Goal: Task Accomplishment & Management: Manage account settings

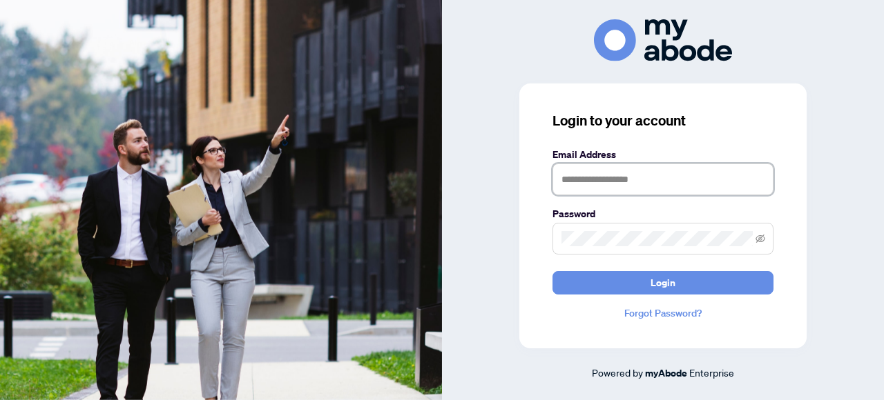
click at [592, 177] on input "text" at bounding box center [662, 180] width 221 height 32
type input "**********"
click at [552, 271] on button "Login" at bounding box center [662, 282] width 221 height 23
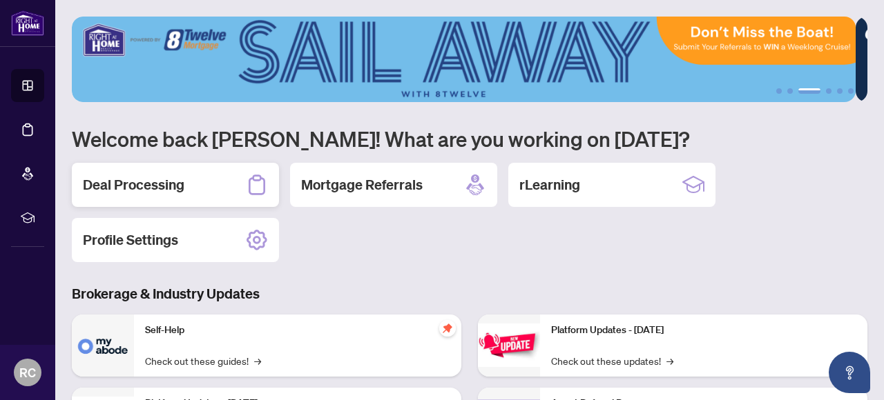
click at [184, 182] on div "Deal Processing" at bounding box center [175, 185] width 207 height 44
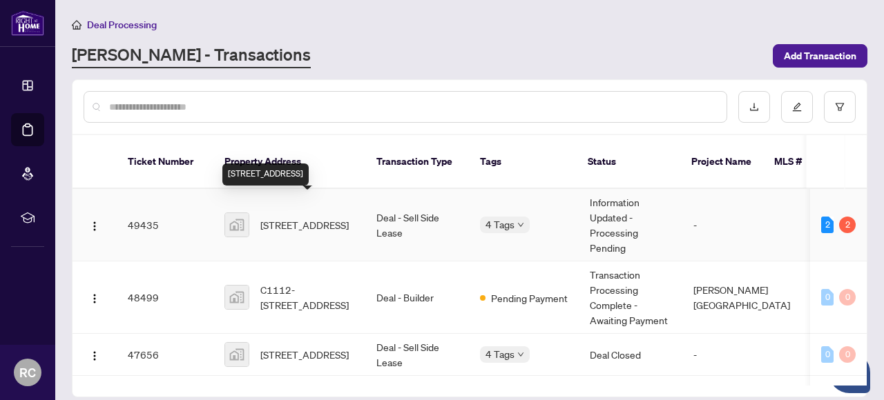
click at [273, 217] on span "[STREET_ADDRESS]" at bounding box center [304, 224] width 88 height 15
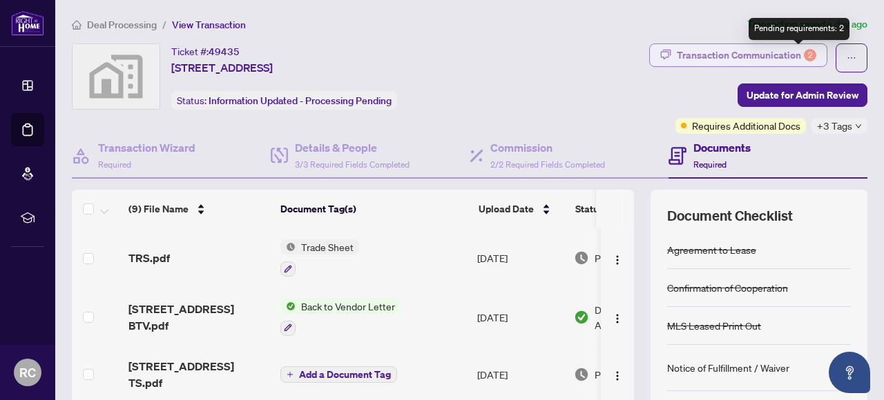
click at [804, 55] on div "2" at bounding box center [810, 55] width 12 height 12
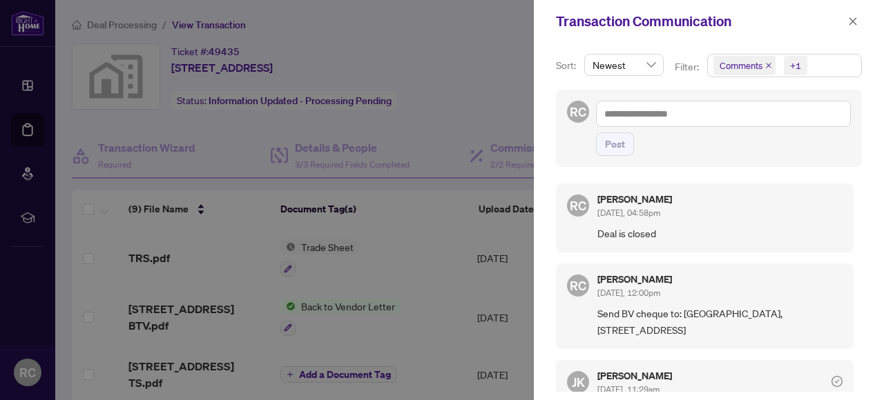
click at [419, 204] on div at bounding box center [442, 200] width 884 height 400
click at [850, 23] on icon "close" at bounding box center [853, 21] width 8 height 8
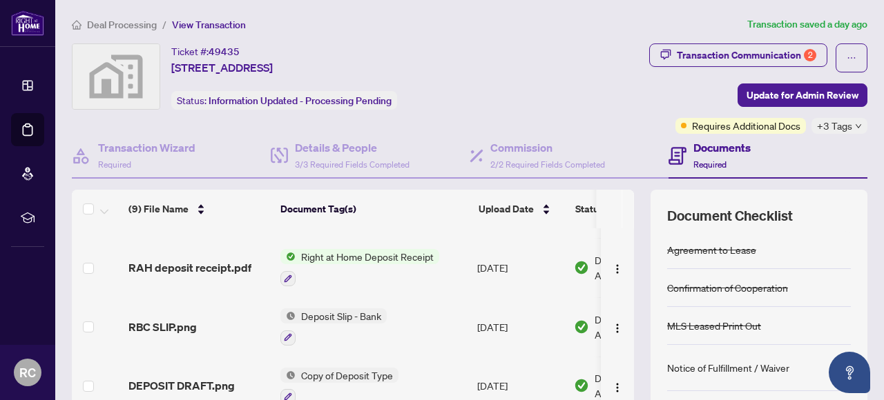
scroll to position [279, 0]
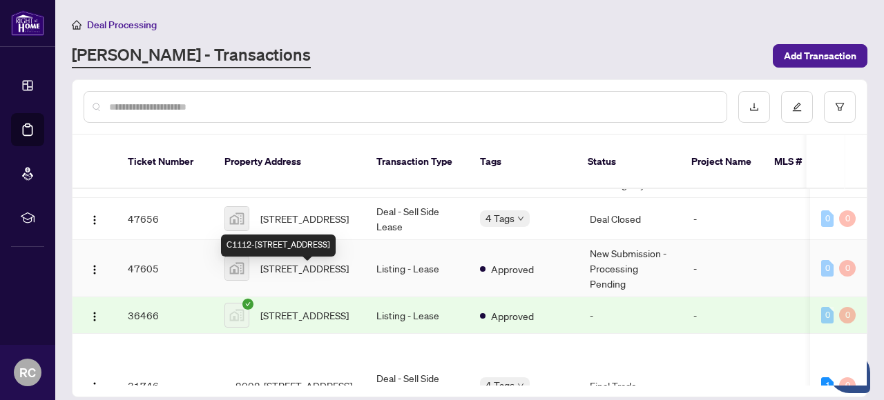
scroll to position [138, 0]
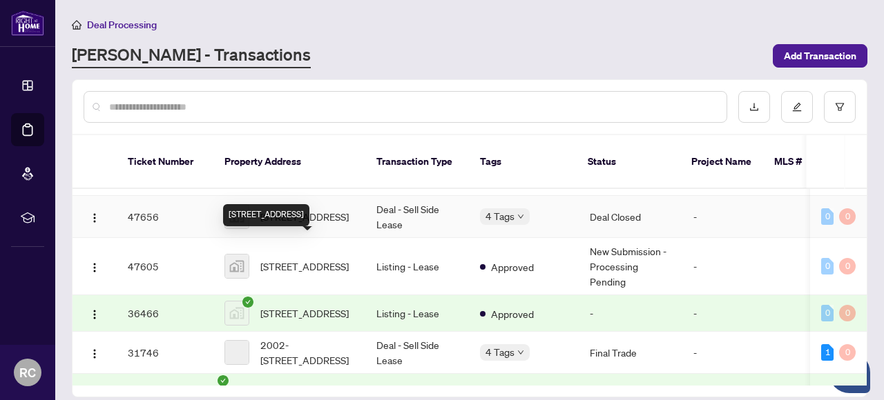
click at [318, 209] on span "[STREET_ADDRESS]" at bounding box center [304, 216] width 88 height 15
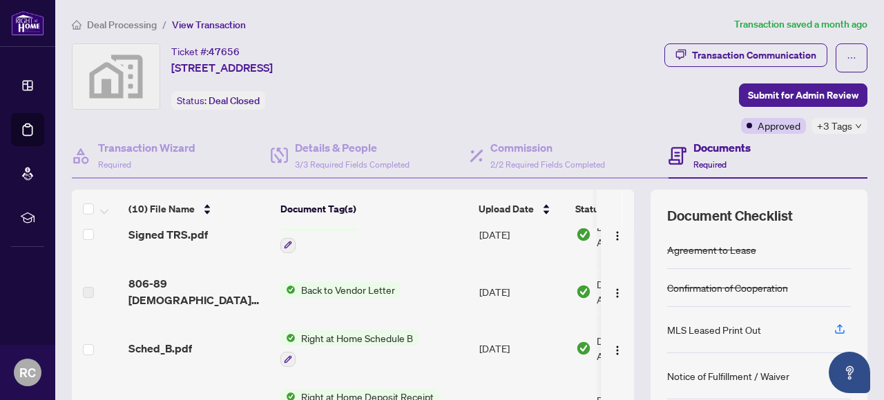
scroll to position [207, 0]
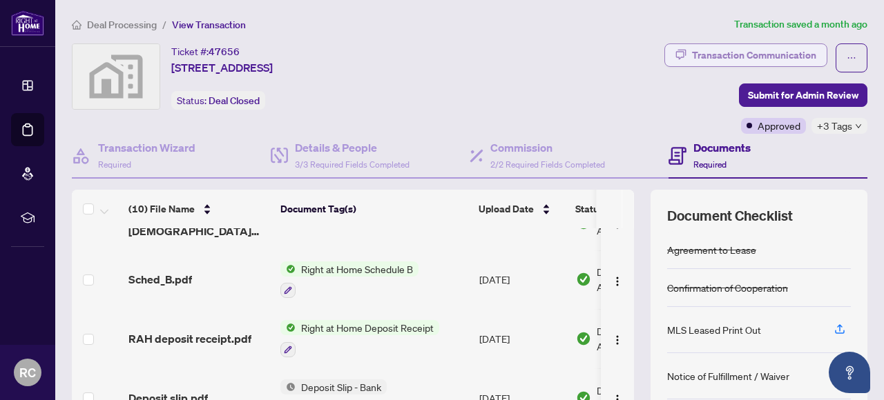
click at [752, 55] on div "Transaction Communication" at bounding box center [754, 55] width 124 height 22
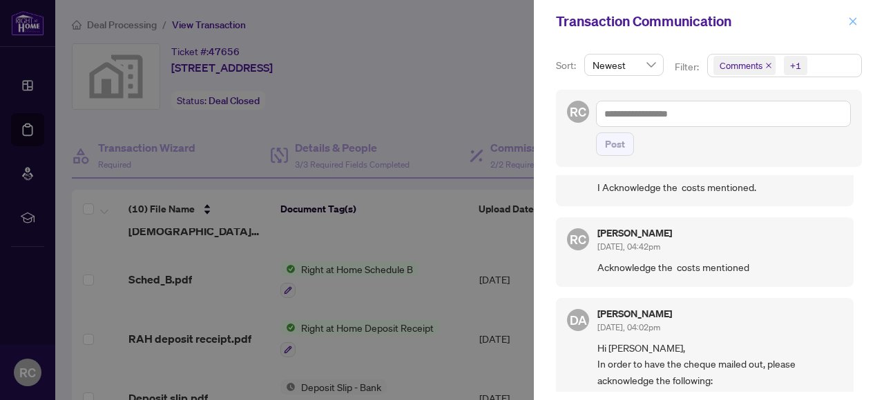
click at [850, 21] on icon "close" at bounding box center [853, 22] width 10 height 10
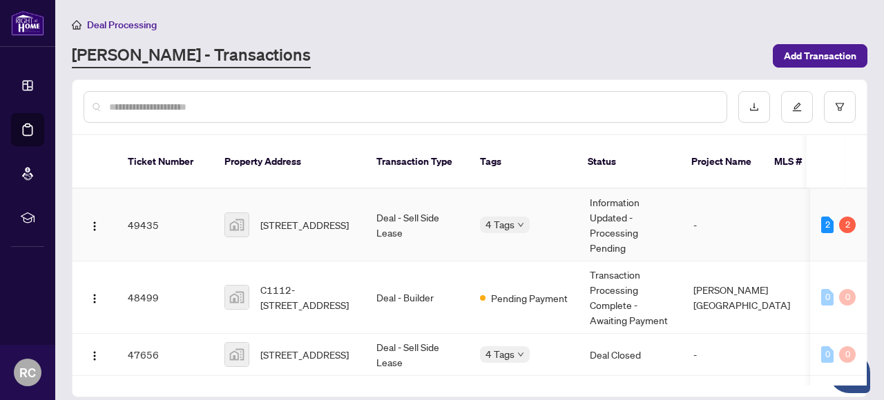
click at [385, 217] on td "Deal - Sell Side Lease" at bounding box center [417, 225] width 104 height 72
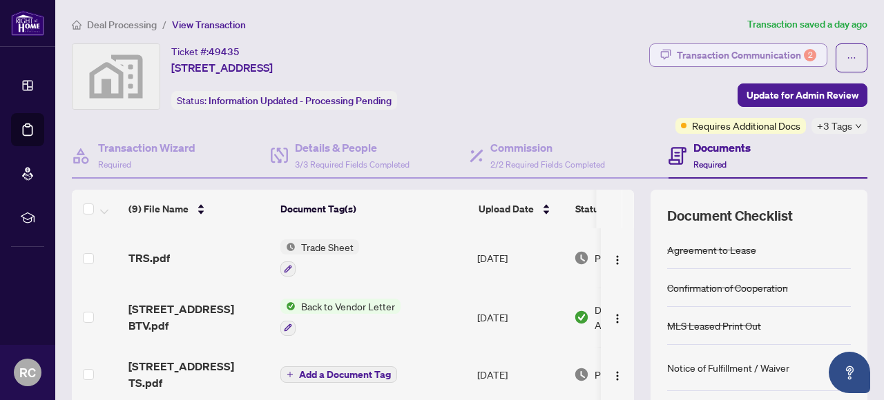
click at [739, 57] on div "Transaction Communication 2" at bounding box center [746, 55] width 139 height 22
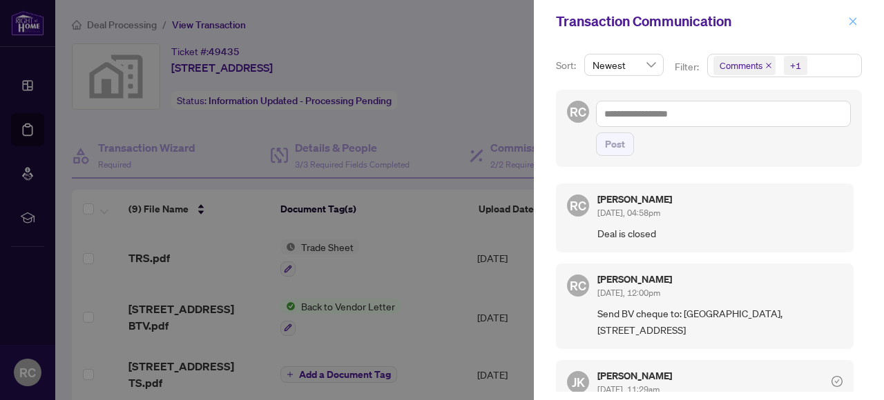
drag, startPoint x: 845, startPoint y: 19, endPoint x: 853, endPoint y: 17, distance: 8.4
click at [846, 19] on button "button" at bounding box center [853, 21] width 18 height 17
